Goal: Information Seeking & Learning: Learn about a topic

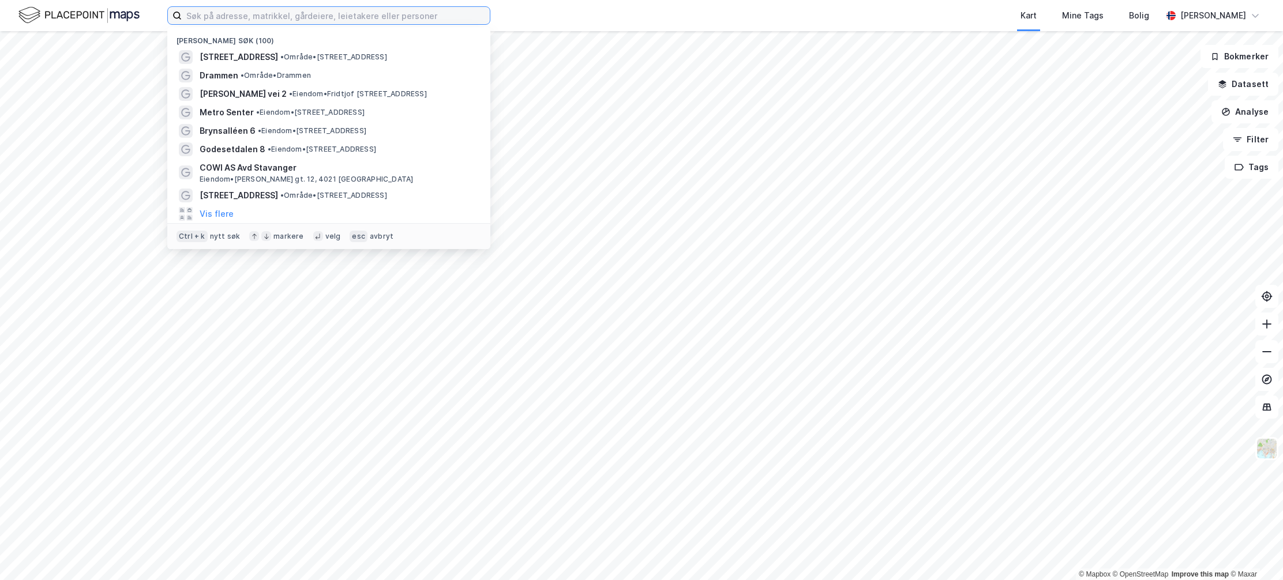
click at [397, 14] on input at bounding box center [336, 15] width 308 height 17
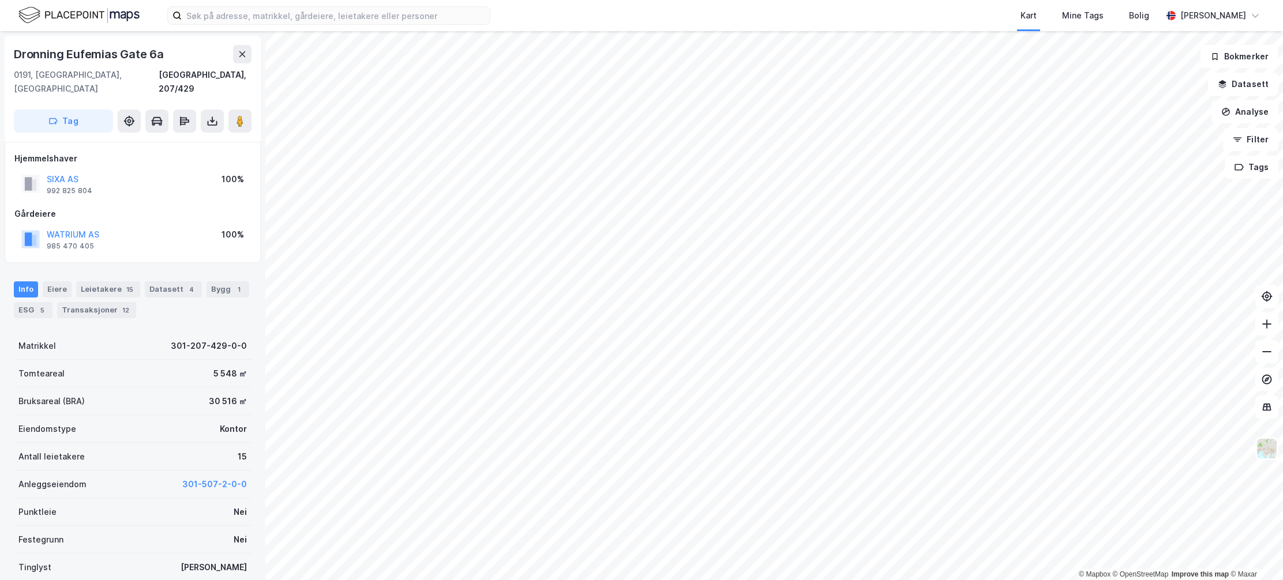
click at [858, 443] on div "© Mapbox © OpenStreetMap Improve this map © Maxar Dronning Eufemias Gate 6a 019…" at bounding box center [641, 305] width 1283 height 549
click at [237, 115] on image at bounding box center [240, 121] width 7 height 12
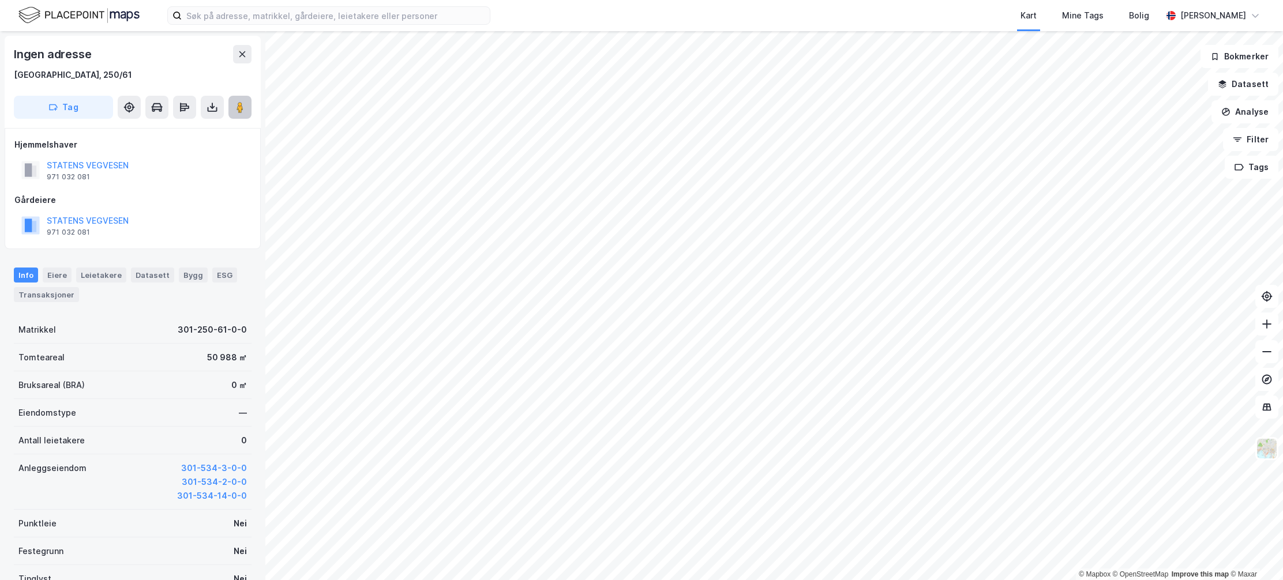
click at [241, 110] on image at bounding box center [240, 108] width 7 height 12
